Goal: Task Accomplishment & Management: Manage account settings

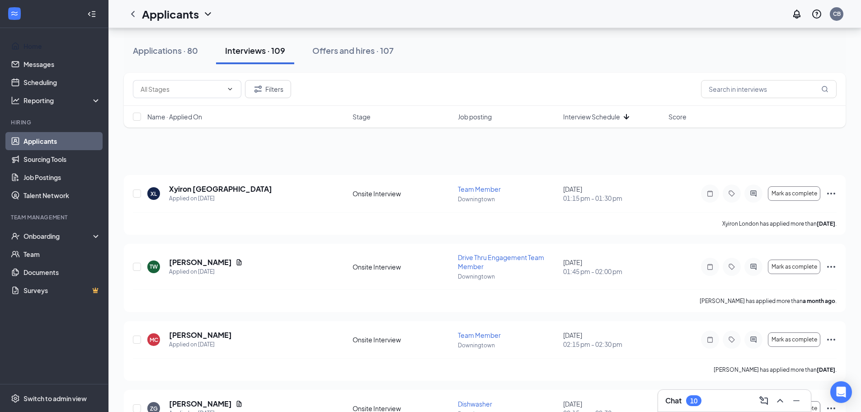
scroll to position [1056, 0]
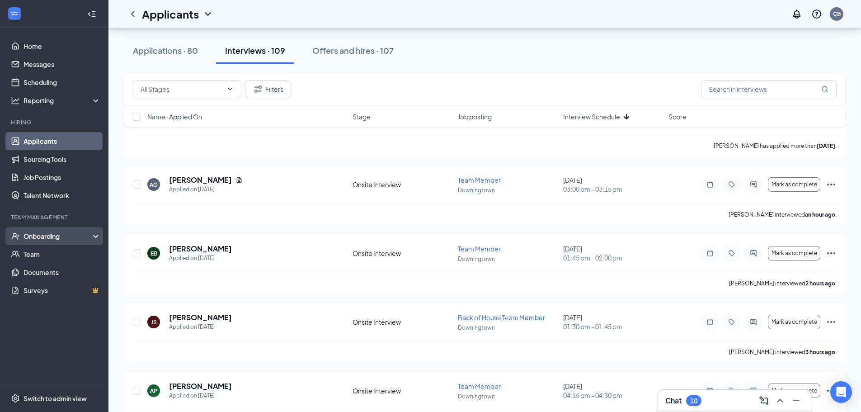
click at [46, 237] on div "Onboarding" at bounding box center [58, 235] width 70 height 9
click at [42, 252] on link "Overview" at bounding box center [61, 254] width 77 height 18
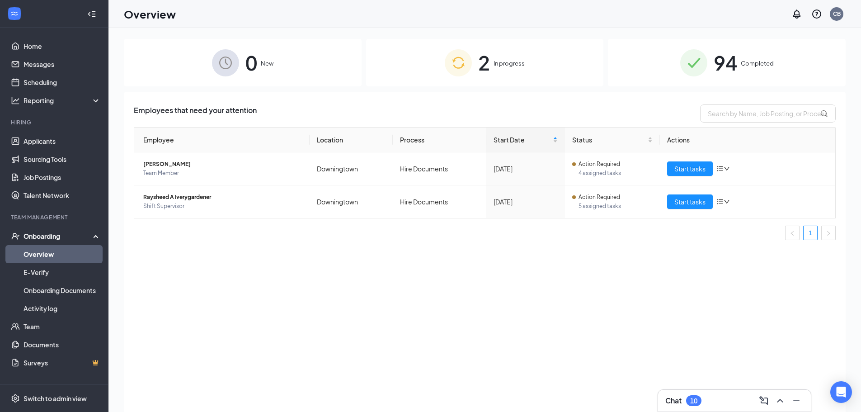
click at [741, 60] on span "Completed" at bounding box center [757, 63] width 33 height 9
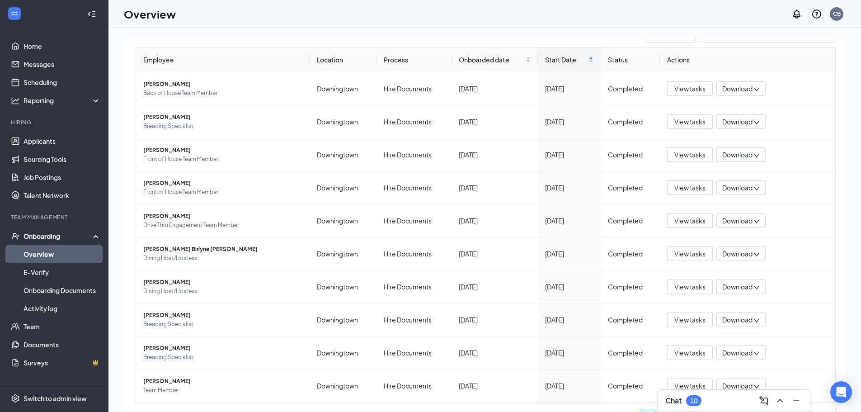
scroll to position [102, 0]
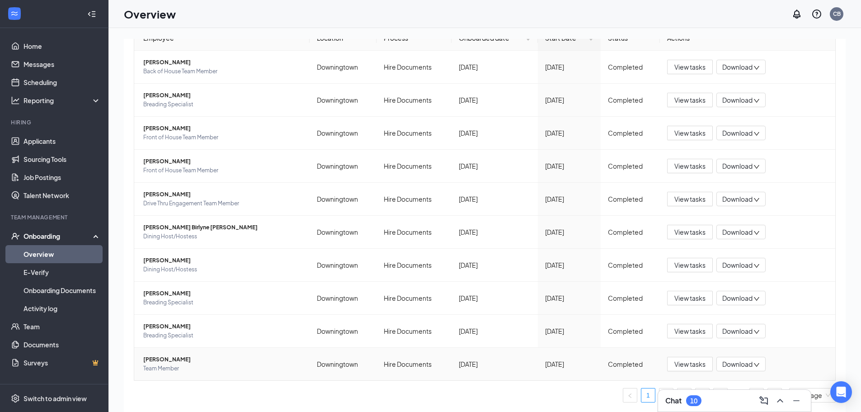
drag, startPoint x: 821, startPoint y: 363, endPoint x: 794, endPoint y: 396, distance: 43.3
click at [795, 391] on div "Chat 10 0 New 2 In progress 94 Completed Employees completed onboarding Export …" at bounding box center [484, 240] width 752 height 424
click at [796, 397] on icon "Minimize" at bounding box center [796, 400] width 11 height 11
click at [802, 304] on div "View tasks Download" at bounding box center [747, 298] width 161 height 14
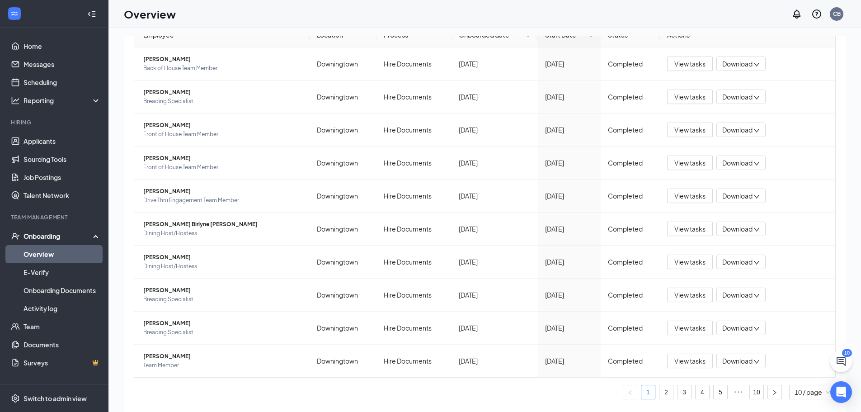
scroll to position [41, 0]
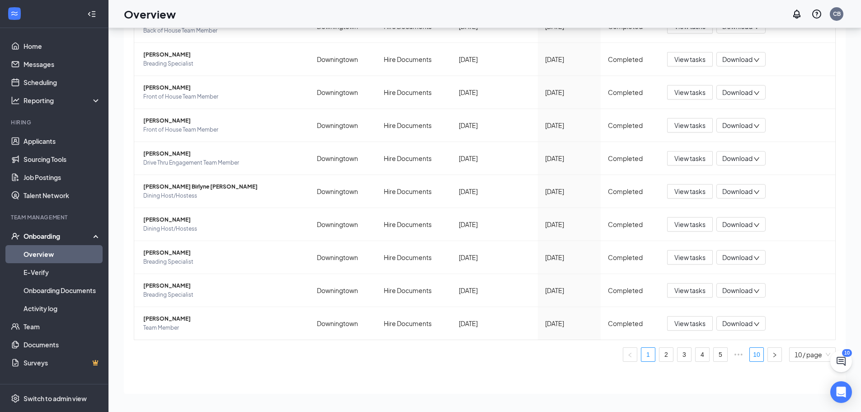
click at [750, 355] on link "10" at bounding box center [757, 354] width 14 height 14
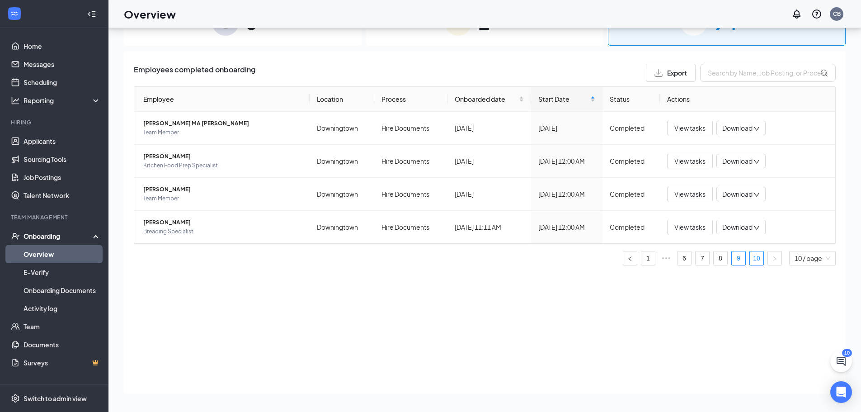
click at [734, 261] on link "9" at bounding box center [738, 258] width 14 height 14
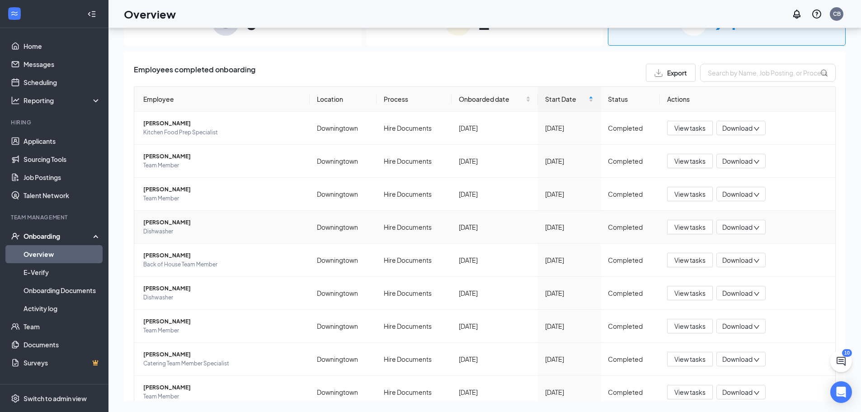
click at [151, 224] on span "[PERSON_NAME]" at bounding box center [222, 222] width 159 height 9
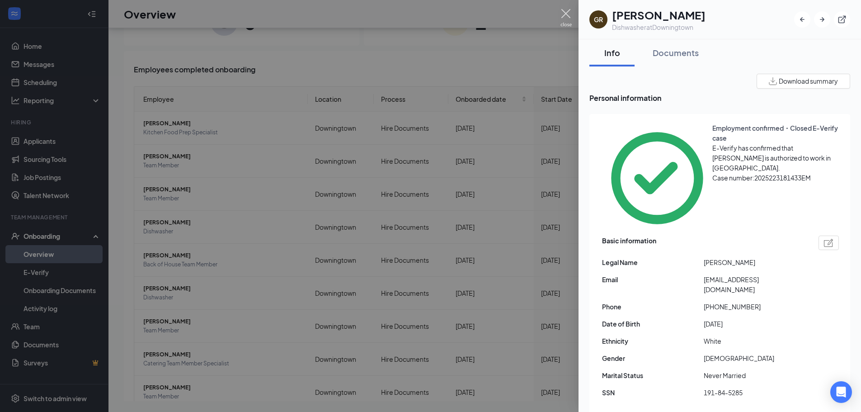
click at [565, 13] on img at bounding box center [565, 18] width 11 height 18
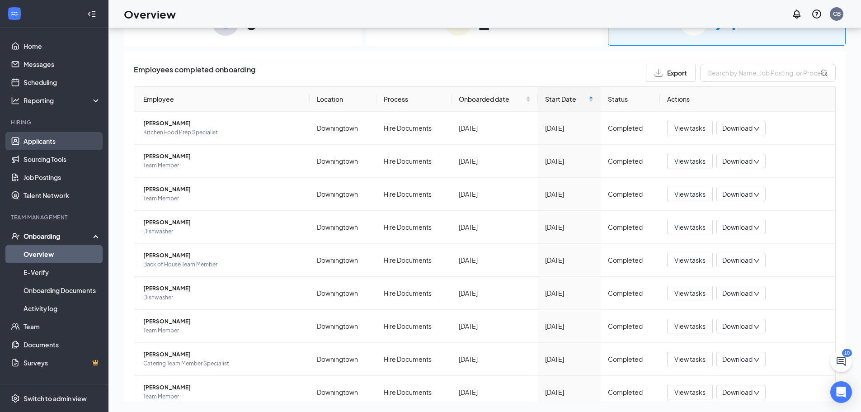
click at [28, 137] on link "Applicants" at bounding box center [61, 141] width 77 height 18
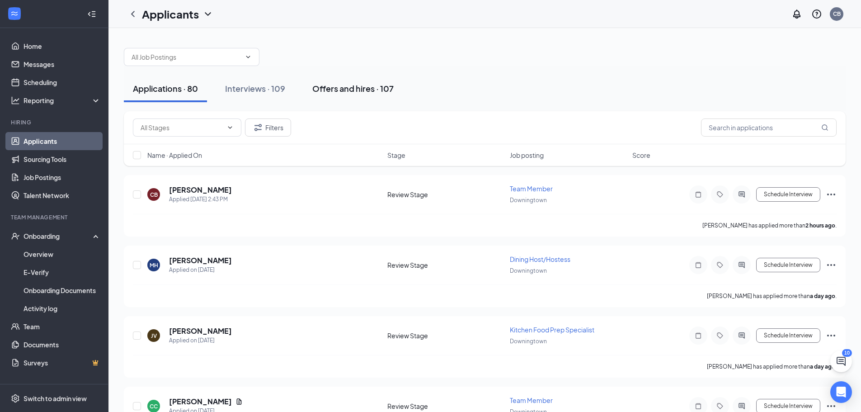
click at [326, 94] on div "Offers and hires · 107" at bounding box center [352, 88] width 81 height 11
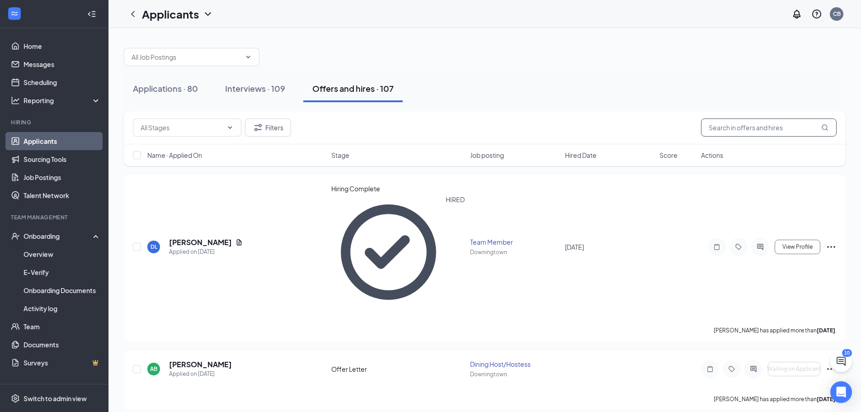
click at [750, 130] on input "text" at bounding box center [769, 127] width 136 height 18
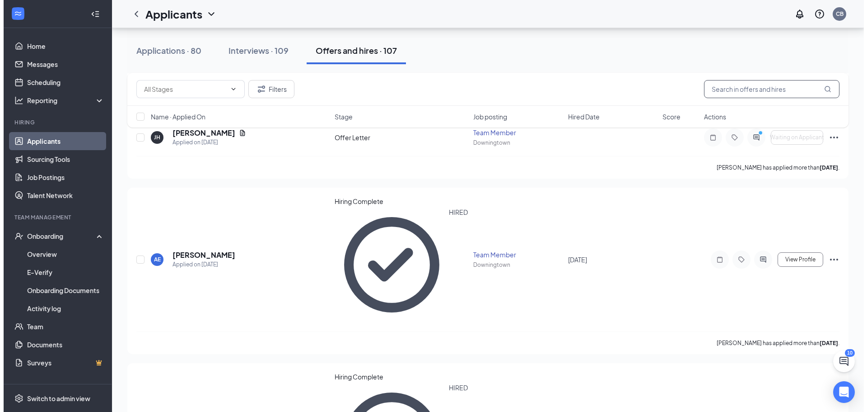
scroll to position [457, 0]
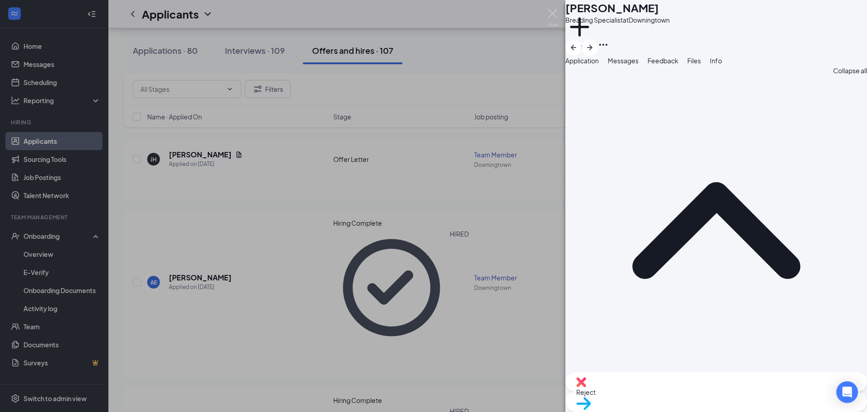
click at [639, 65] on span "Messages" at bounding box center [623, 60] width 31 height 8
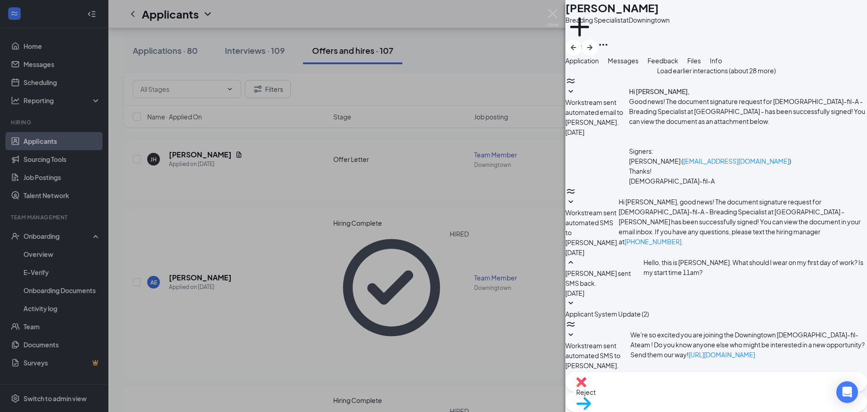
type textarea "Hello [PERSON_NAME], Please send to me in a reply message your clothing size Pa…"
checkbox input "true"
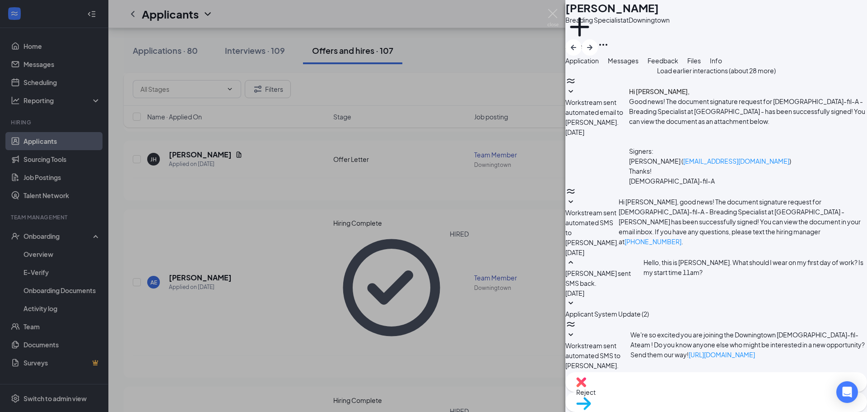
type textarea "Hello [PERSON_NAME], Please send to me in a reply message, as soon as you can, …"
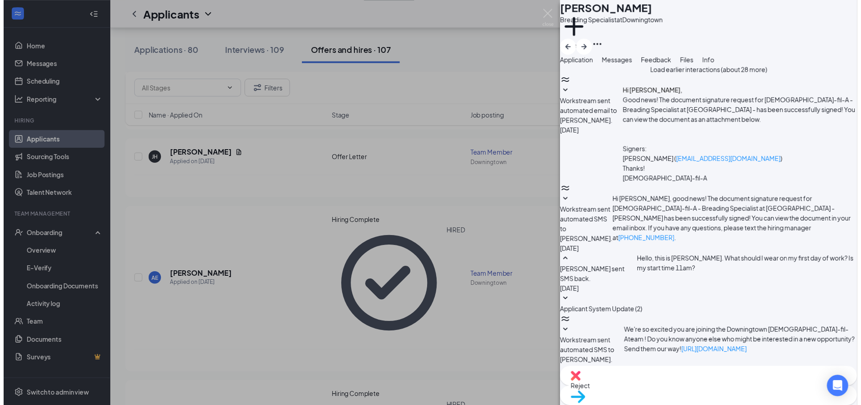
scroll to position [649, 0]
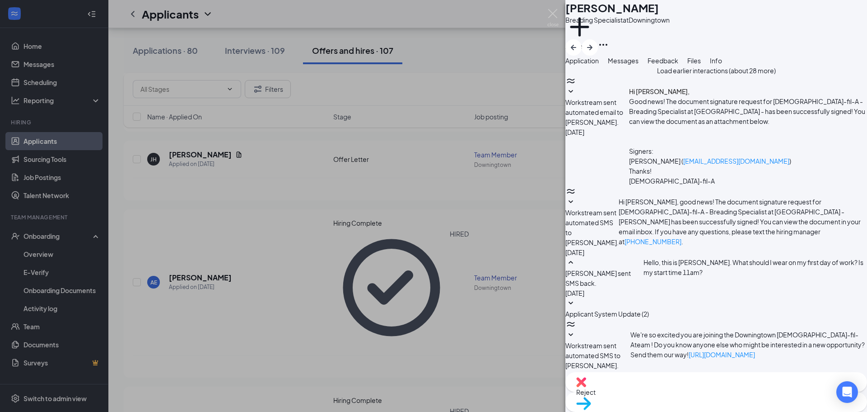
click at [323, 84] on div "DA [PERSON_NAME] Breading Specialist at [GEOGRAPHIC_DATA] Add a tag Application…" at bounding box center [433, 206] width 867 height 412
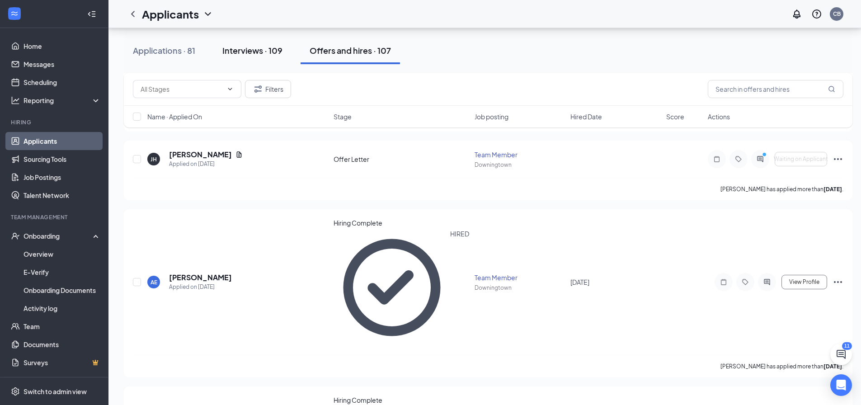
click at [254, 52] on div "Interviews · 109" at bounding box center [252, 50] width 60 height 11
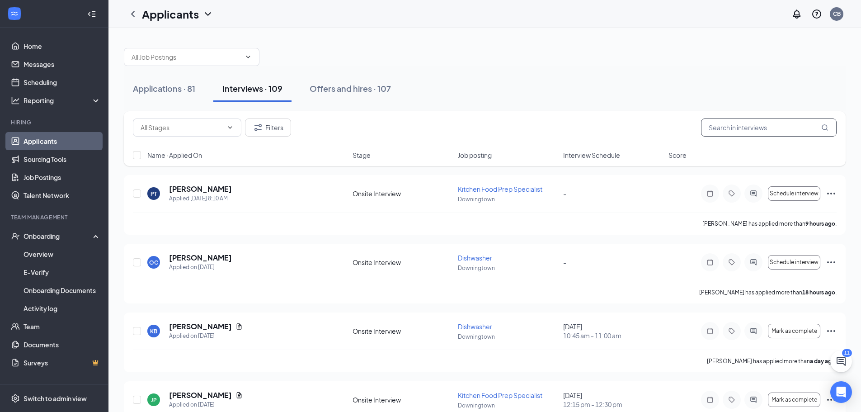
click at [741, 127] on input "text" at bounding box center [769, 127] width 136 height 18
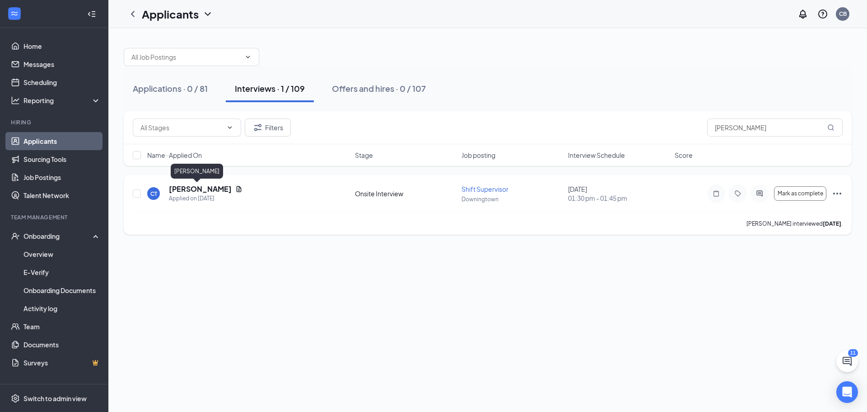
click at [185, 188] on h5 "[PERSON_NAME]" at bounding box center [200, 189] width 63 height 10
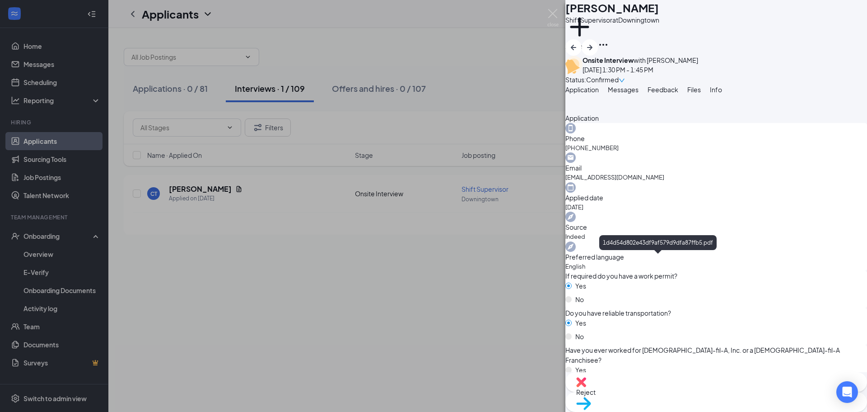
scroll to position [316, 0]
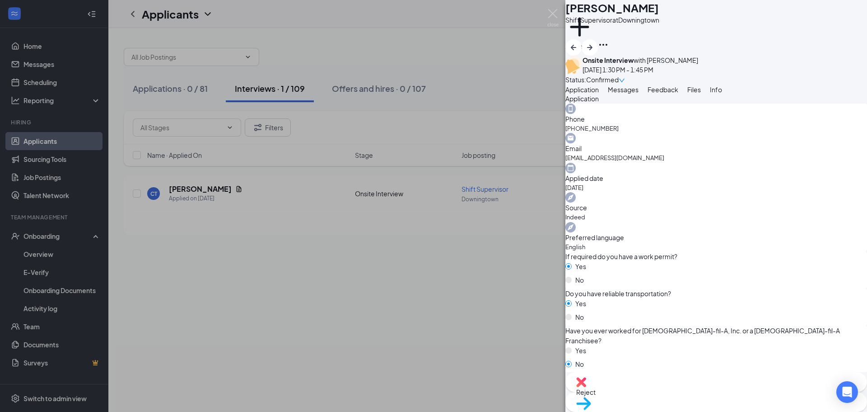
click at [639, 94] on span "Messages" at bounding box center [623, 89] width 31 height 8
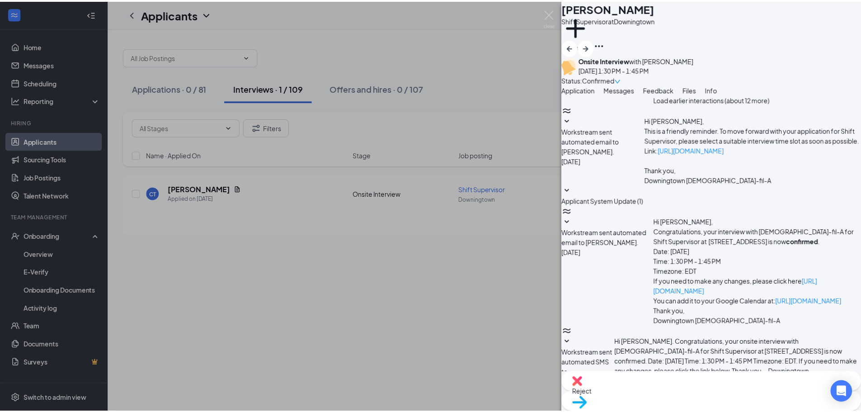
scroll to position [138, 0]
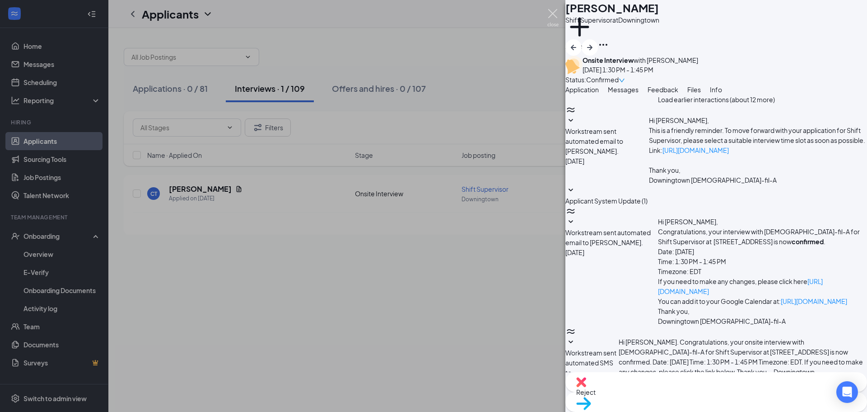
click at [554, 13] on img at bounding box center [553, 18] width 11 height 18
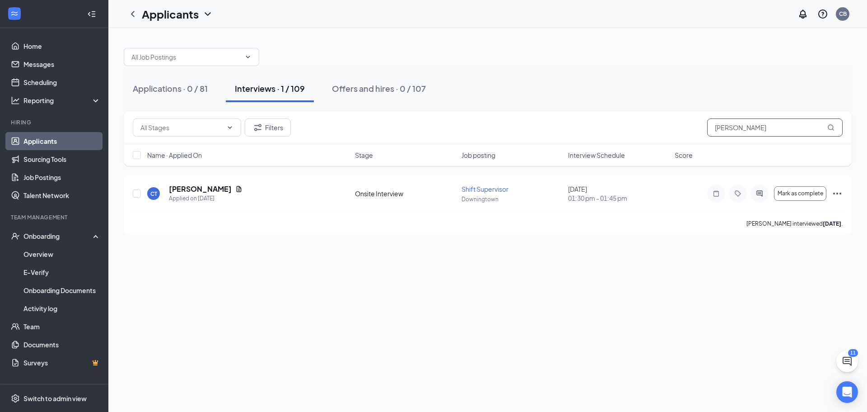
drag, startPoint x: 747, startPoint y: 132, endPoint x: 646, endPoint y: 136, distance: 101.3
click at [646, 136] on div "Filters [PERSON_NAME]" at bounding box center [488, 127] width 710 height 18
type input "M"
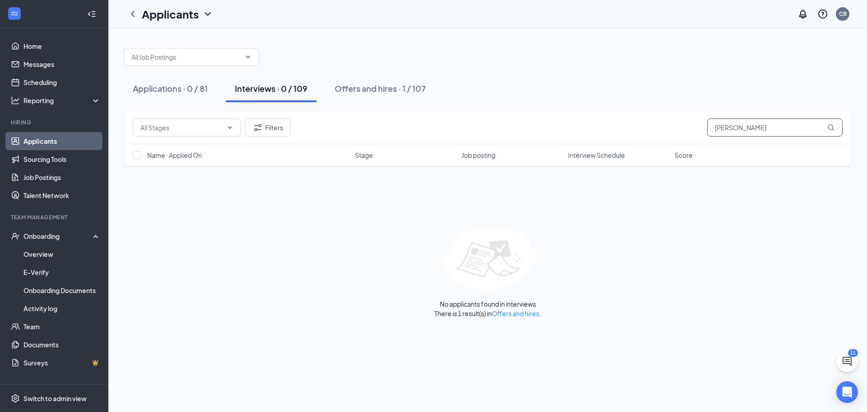
type input "[PERSON_NAME]"
click at [46, 238] on div "Onboarding" at bounding box center [58, 235] width 70 height 9
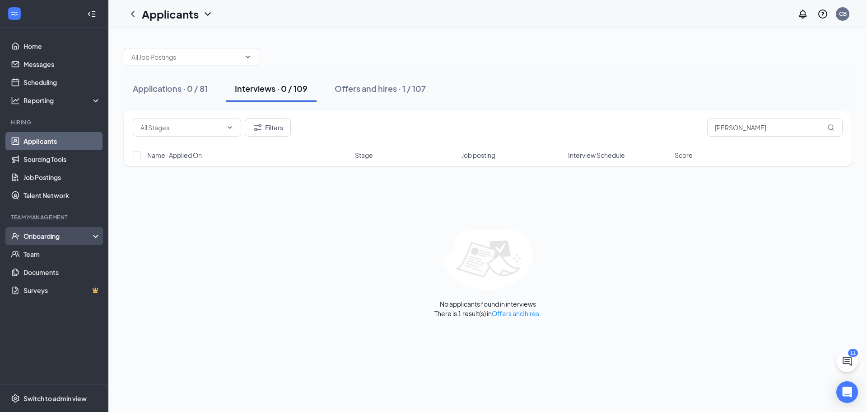
click at [46, 237] on div "Onboarding" at bounding box center [58, 235] width 70 height 9
click at [39, 249] on link "Overview" at bounding box center [61, 254] width 77 height 18
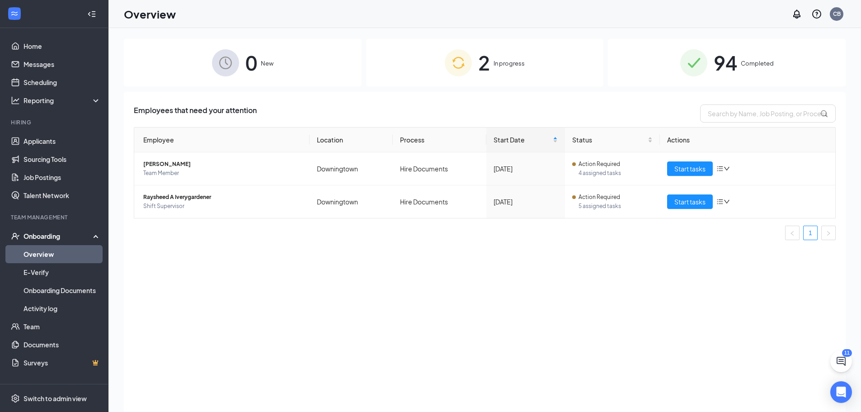
click at [741, 68] on span "Completed" at bounding box center [757, 63] width 33 height 9
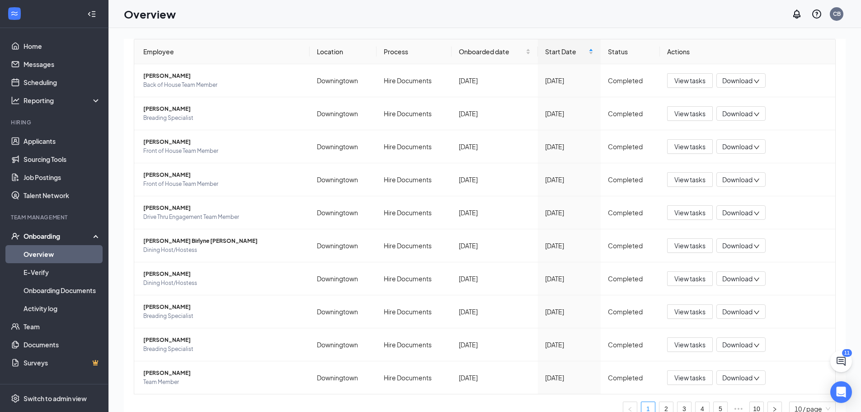
scroll to position [102, 0]
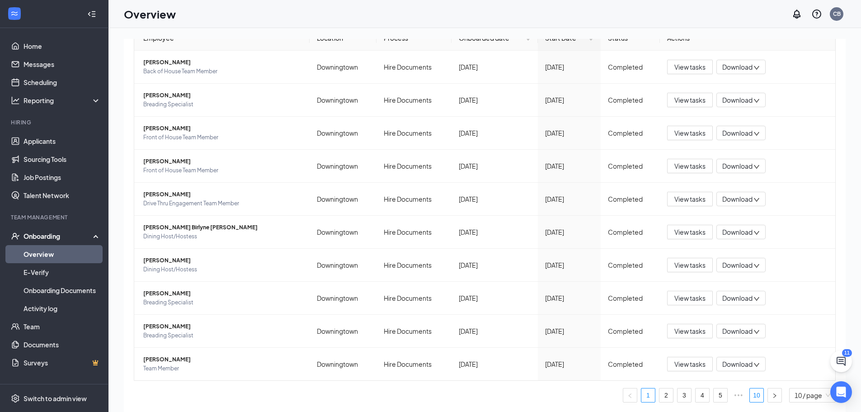
click at [750, 392] on link "10" at bounding box center [757, 395] width 14 height 14
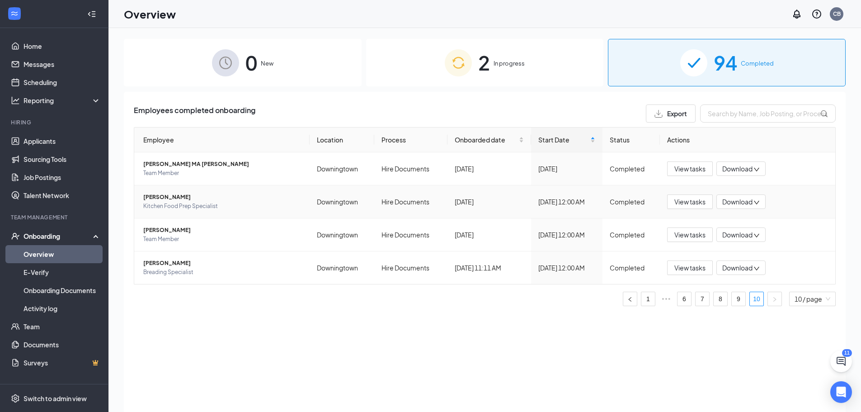
click at [173, 197] on span "[PERSON_NAME]" at bounding box center [222, 196] width 159 height 9
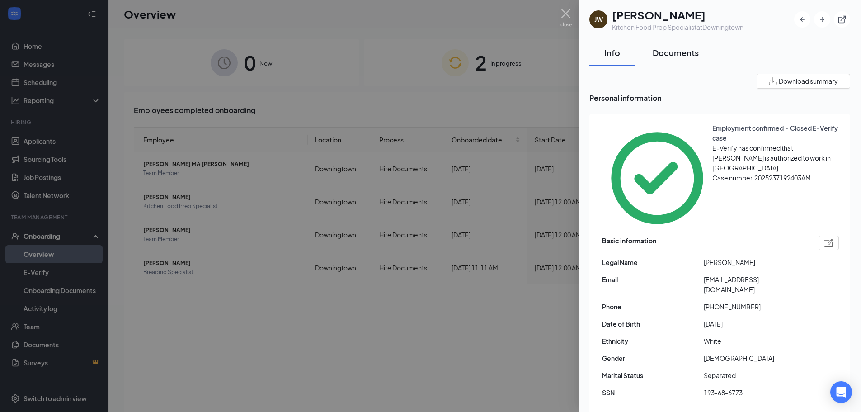
click at [667, 53] on div "Documents" at bounding box center [675, 52] width 46 height 11
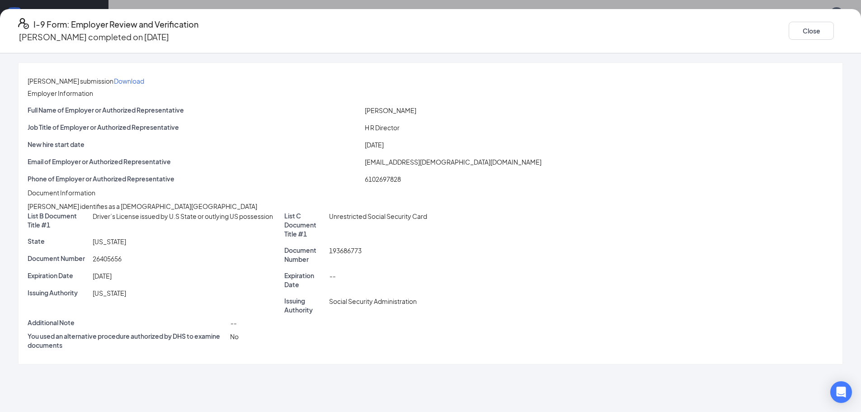
click at [144, 76] on p "Download" at bounding box center [129, 80] width 30 height 9
click at [788, 26] on button "Close" at bounding box center [810, 31] width 45 height 18
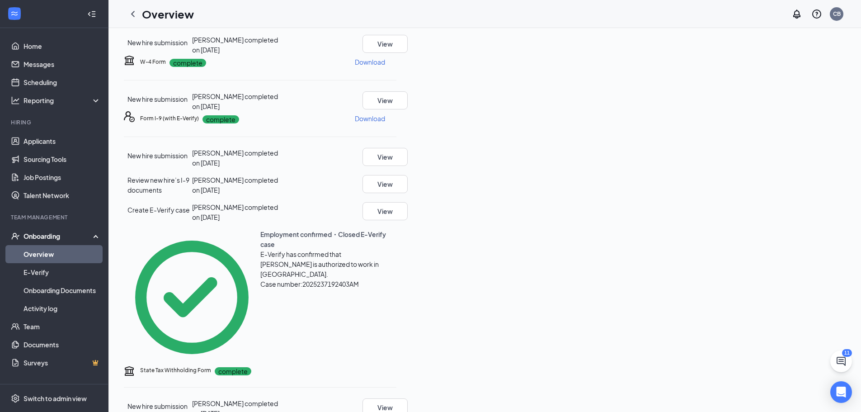
scroll to position [173, 0]
click at [49, 234] on div "Onboarding" at bounding box center [58, 235] width 70 height 9
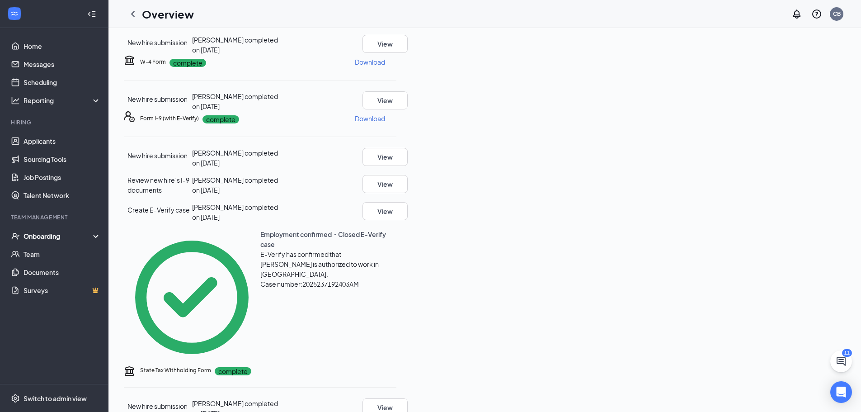
click at [50, 239] on div "Onboarding" at bounding box center [58, 235] width 70 height 9
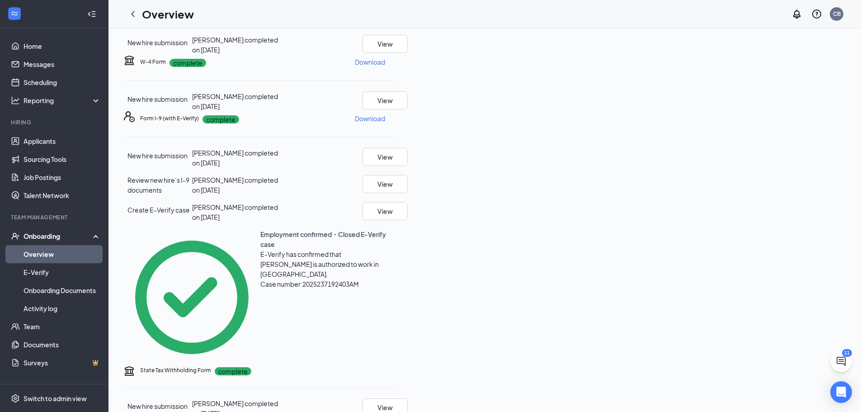
click at [45, 252] on link "Overview" at bounding box center [61, 254] width 77 height 18
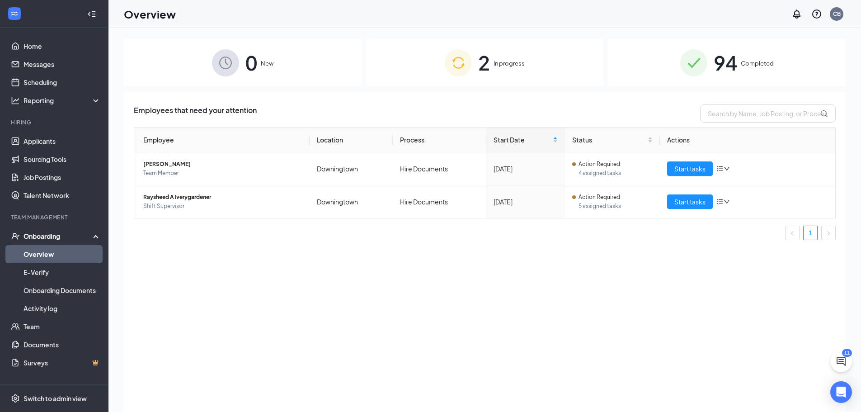
click at [722, 62] on span "94" at bounding box center [724, 62] width 23 height 31
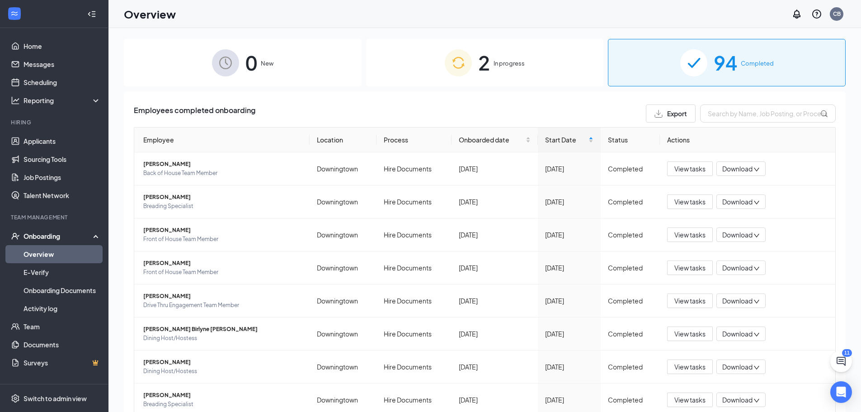
scroll to position [102, 0]
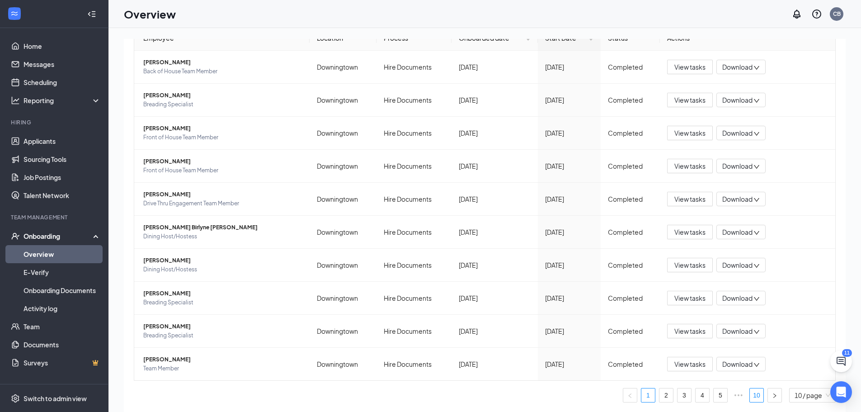
click at [750, 398] on link "10" at bounding box center [757, 395] width 14 height 14
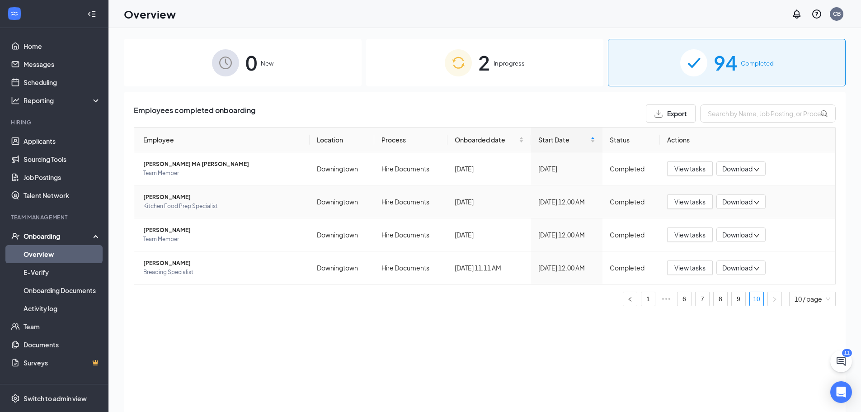
click at [169, 199] on span "[PERSON_NAME]" at bounding box center [222, 196] width 159 height 9
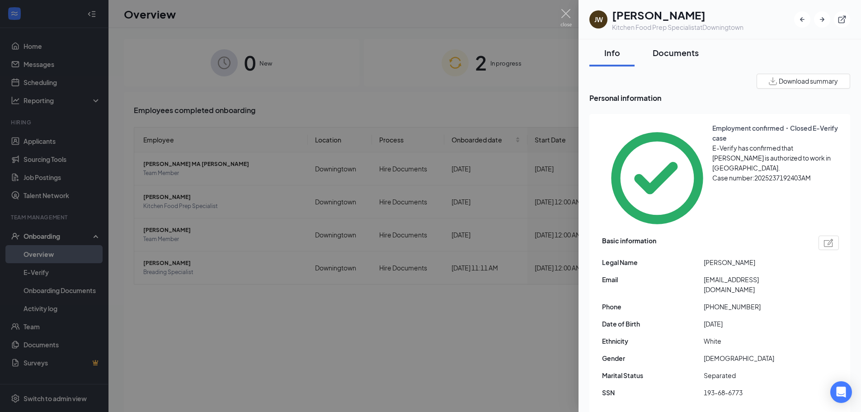
click at [681, 52] on div "Documents" at bounding box center [675, 52] width 46 height 11
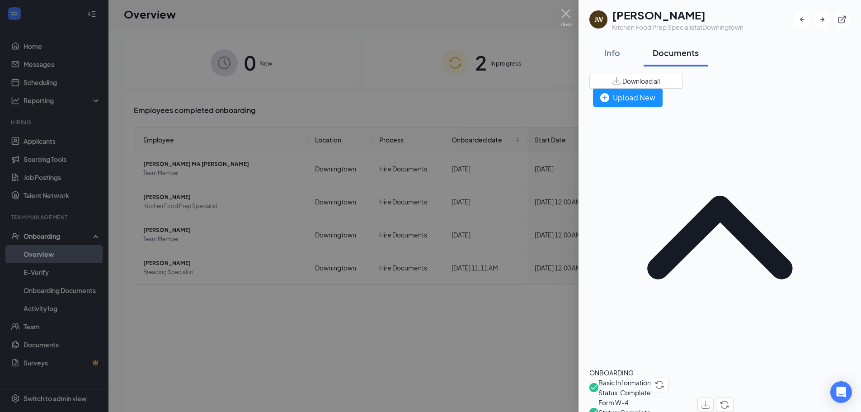
click at [635, 397] on span "Form W-4" at bounding box center [647, 402] width 99 height 10
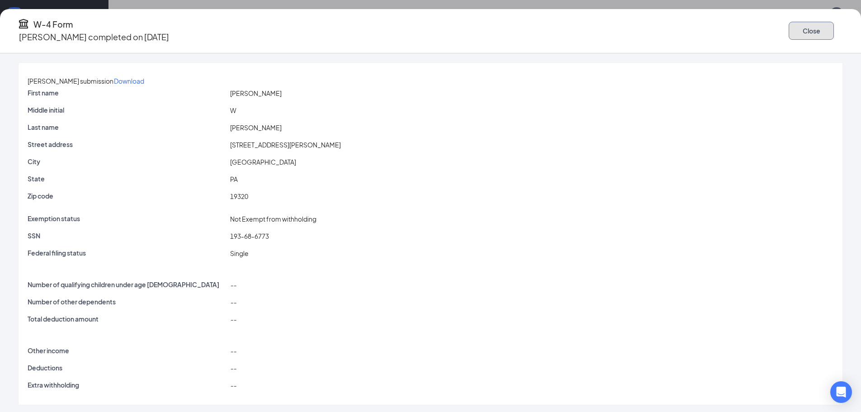
click at [788, 26] on button "Close" at bounding box center [810, 31] width 45 height 18
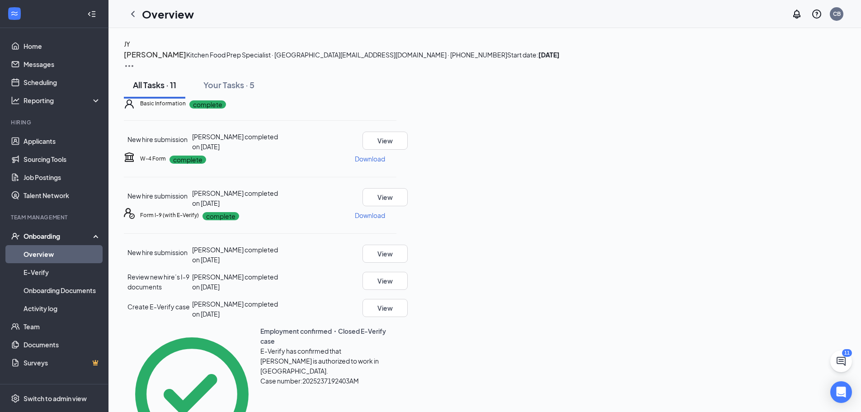
click at [60, 237] on div "Onboarding" at bounding box center [58, 235] width 70 height 9
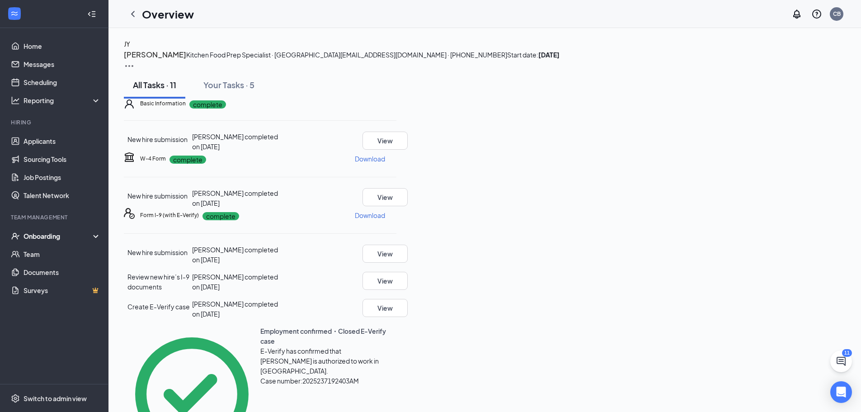
click at [56, 238] on div "Onboarding" at bounding box center [58, 235] width 70 height 9
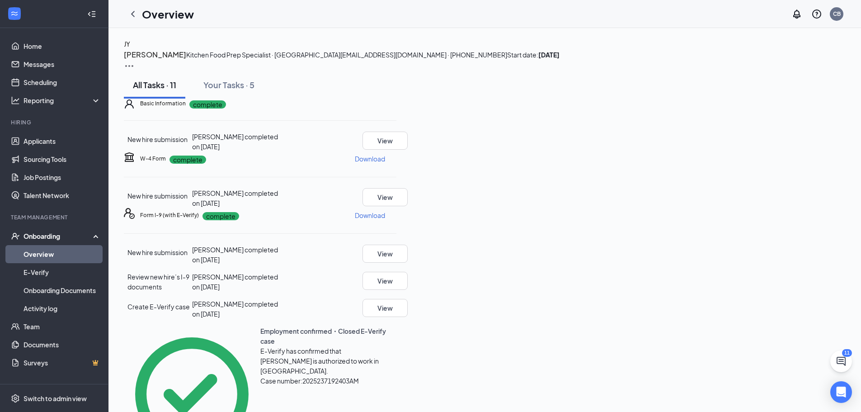
click at [48, 256] on link "Overview" at bounding box center [61, 254] width 77 height 18
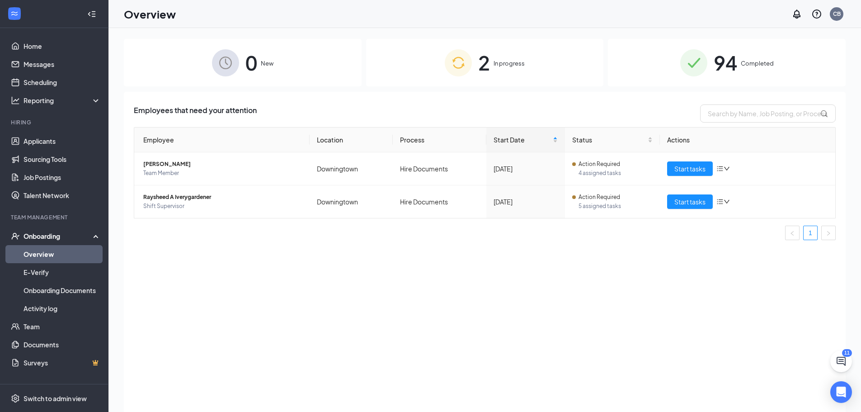
click at [737, 68] on div "94 Completed" at bounding box center [727, 62] width 238 height 47
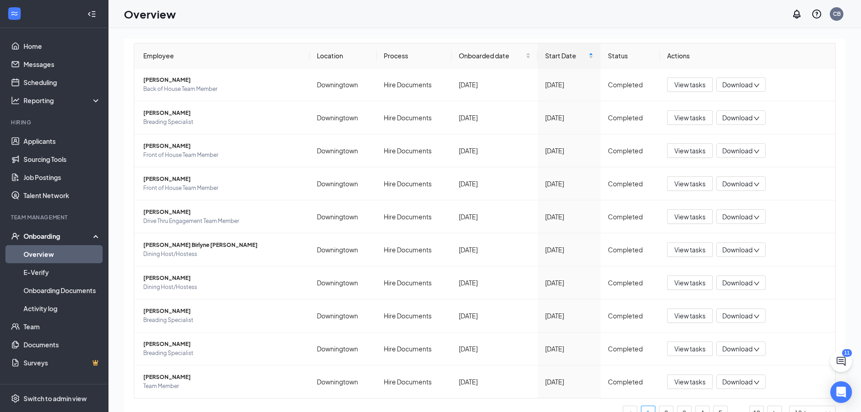
scroll to position [102, 0]
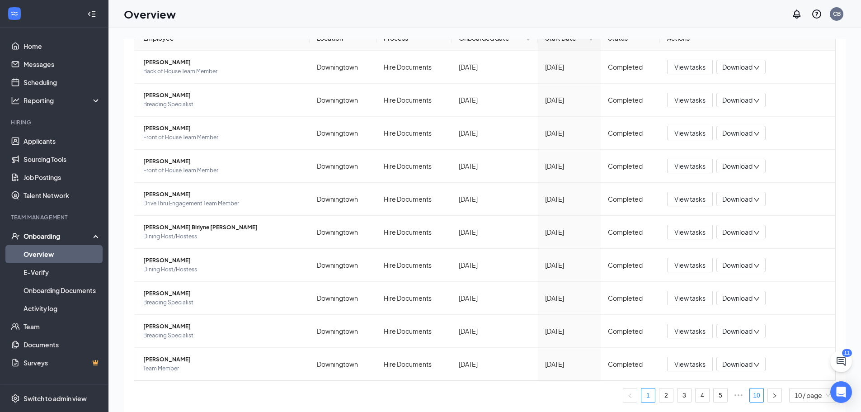
click at [750, 393] on link "10" at bounding box center [757, 395] width 14 height 14
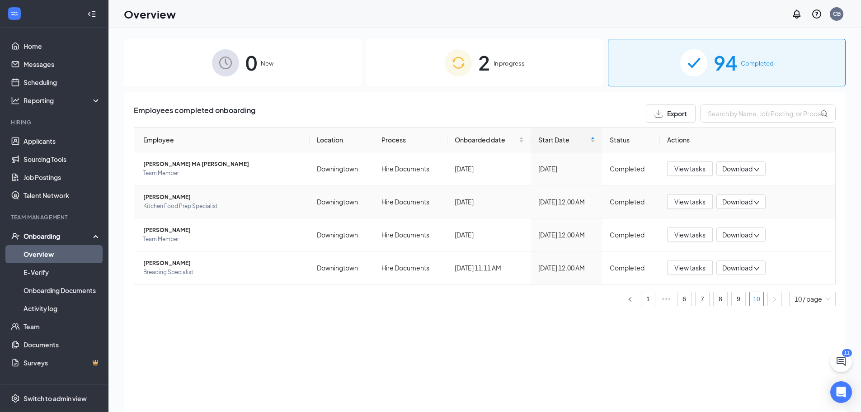
click at [182, 197] on span "[PERSON_NAME]" at bounding box center [222, 196] width 159 height 9
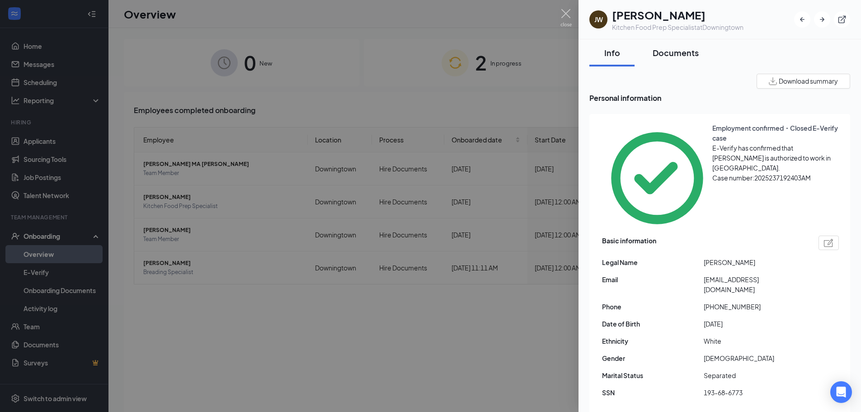
click at [687, 57] on div "Documents" at bounding box center [675, 52] width 46 height 11
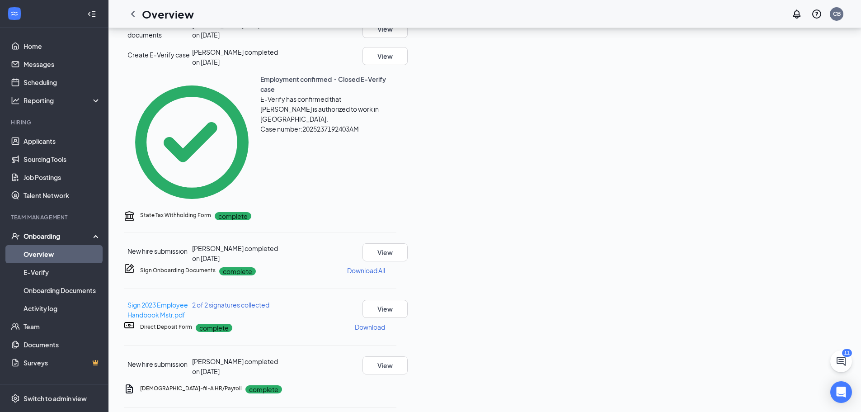
scroll to position [399, 0]
click at [385, 322] on p "Download" at bounding box center [370, 326] width 30 height 9
click at [56, 235] on div "Onboarding" at bounding box center [58, 235] width 70 height 9
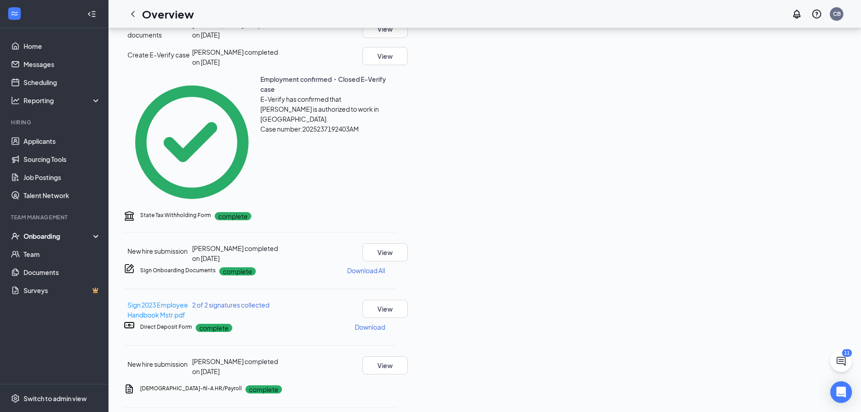
click at [56, 235] on div "Onboarding" at bounding box center [58, 235] width 70 height 9
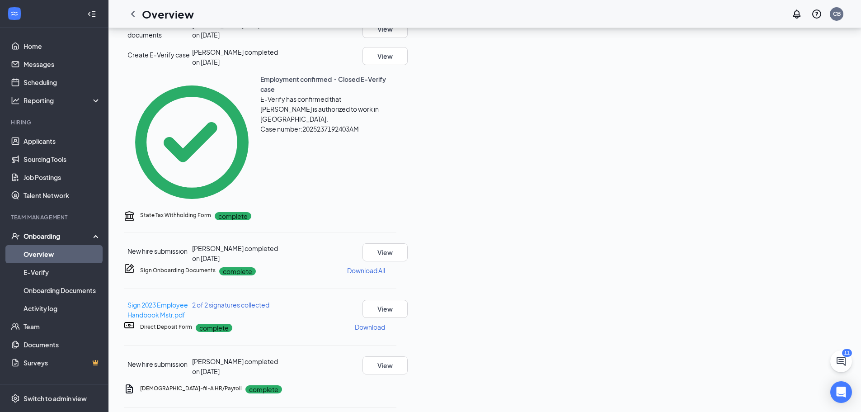
click at [34, 253] on link "Overview" at bounding box center [61, 254] width 77 height 18
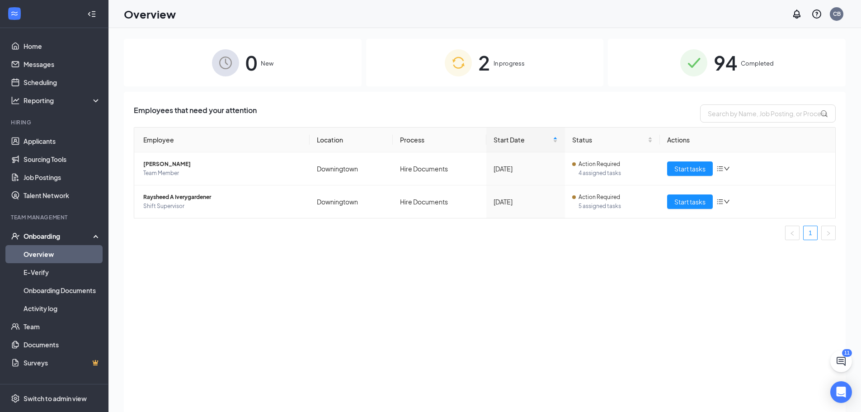
click at [756, 63] on span "Completed" at bounding box center [757, 63] width 33 height 9
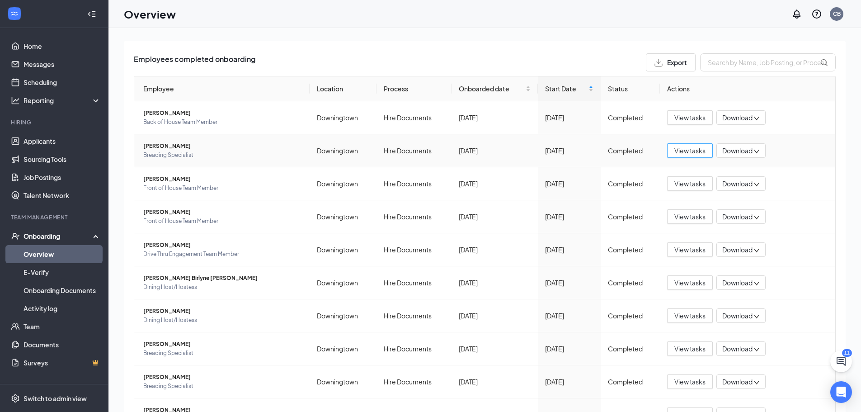
scroll to position [102, 0]
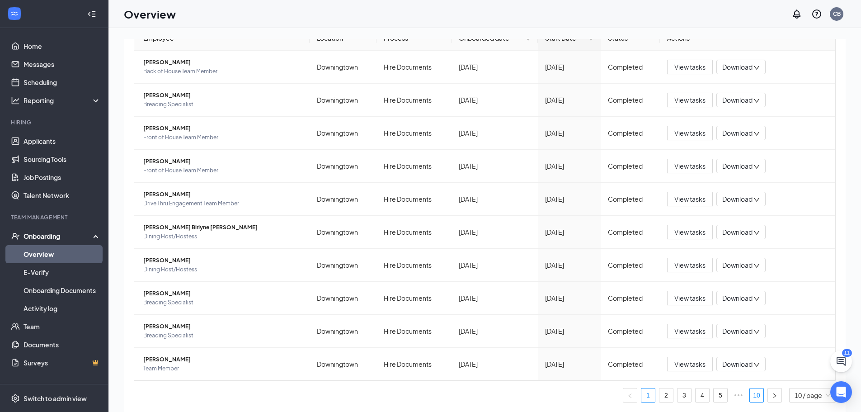
click at [753, 395] on link "10" at bounding box center [757, 395] width 14 height 14
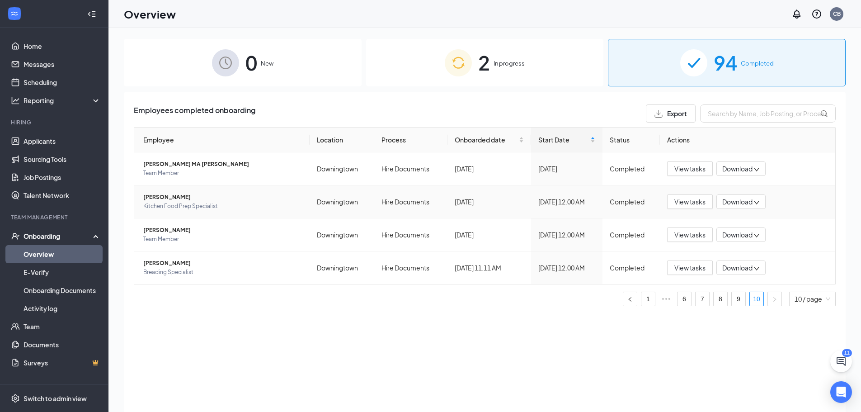
click at [185, 197] on span "[PERSON_NAME]" at bounding box center [222, 196] width 159 height 9
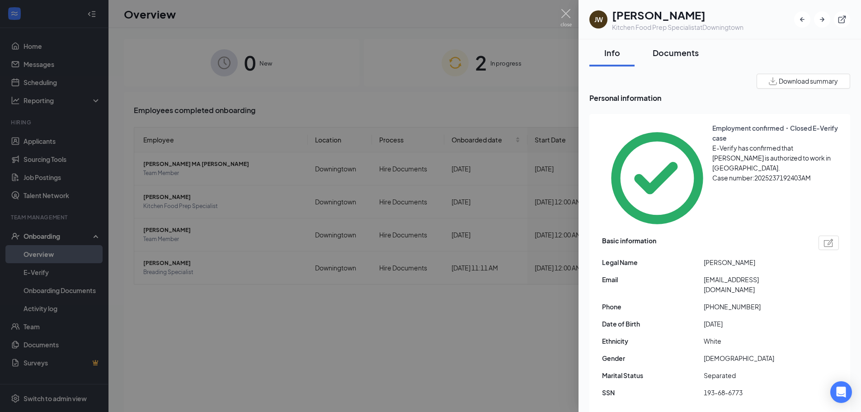
click at [676, 52] on div "Documents" at bounding box center [675, 52] width 46 height 11
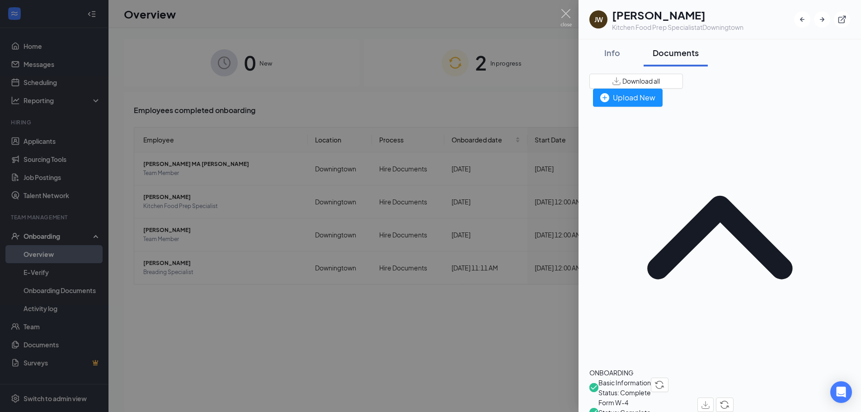
drag, startPoint x: 653, startPoint y: 269, endPoint x: 796, endPoint y: 272, distance: 142.4
click at [500, 64] on div at bounding box center [430, 206] width 861 height 412
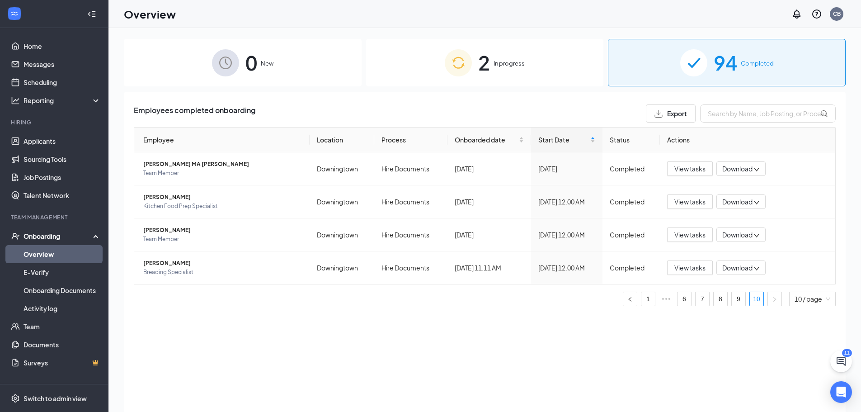
click at [497, 61] on span "In progress" at bounding box center [508, 63] width 31 height 9
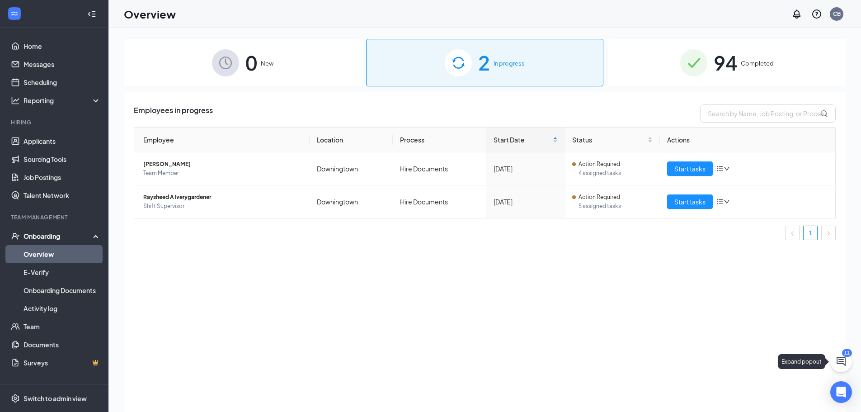
drag, startPoint x: 839, startPoint y: 373, endPoint x: 822, endPoint y: 399, distance: 32.0
click at [825, 400] on div "11 0 New 2 In progress 94 Completed Employees in progress Employee Location Pro…" at bounding box center [484, 240] width 752 height 424
click at [749, 54] on div "94 Completed" at bounding box center [727, 62] width 238 height 47
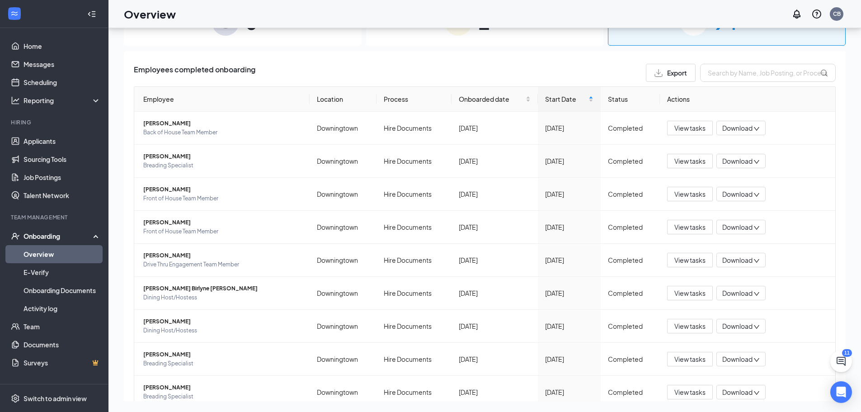
scroll to position [102, 0]
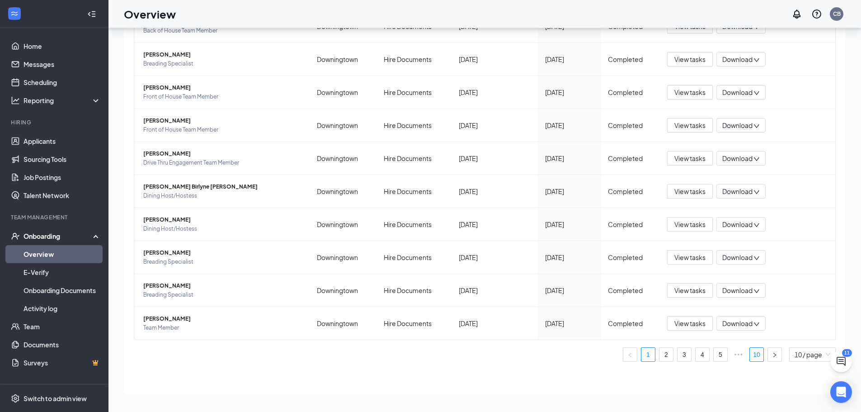
click at [750, 354] on link "10" at bounding box center [757, 354] width 14 height 14
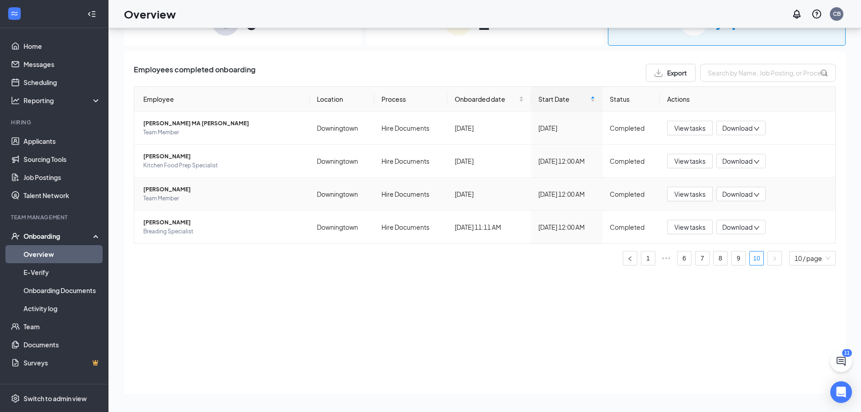
click at [166, 189] on span "[PERSON_NAME]" at bounding box center [222, 189] width 159 height 9
